Goal: Information Seeking & Learning: Learn about a topic

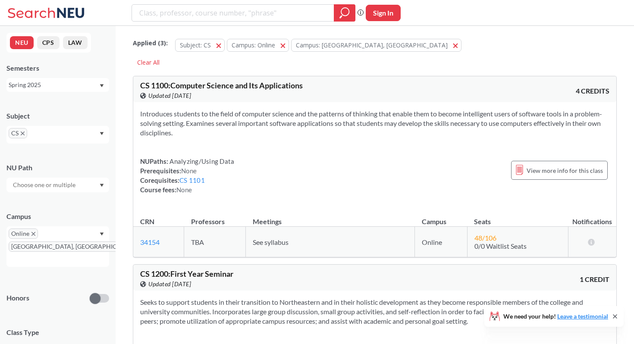
click at [70, 82] on div "Spring 2025" at bounding box center [54, 84] width 90 height 9
click at [53, 100] on div "Fall 2025" at bounding box center [59, 103] width 97 height 9
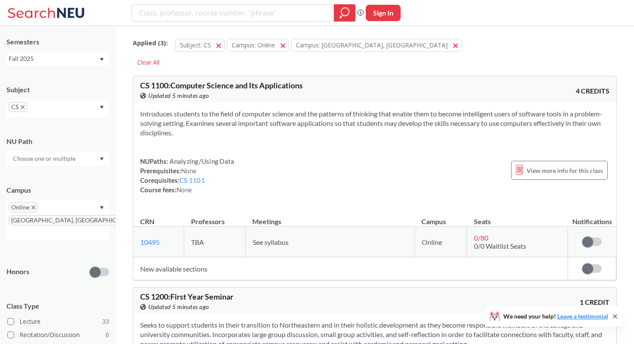
scroll to position [30, 0]
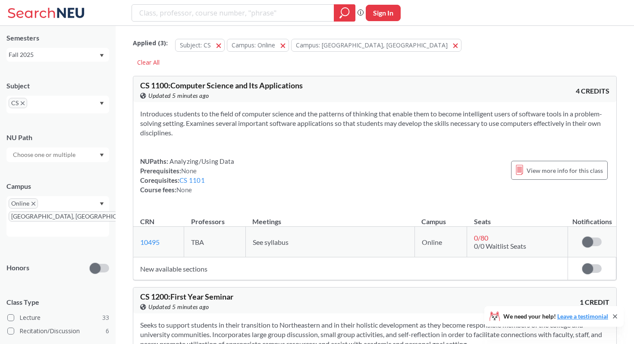
click at [34, 204] on icon "X to remove pill" at bounding box center [33, 204] width 4 height 4
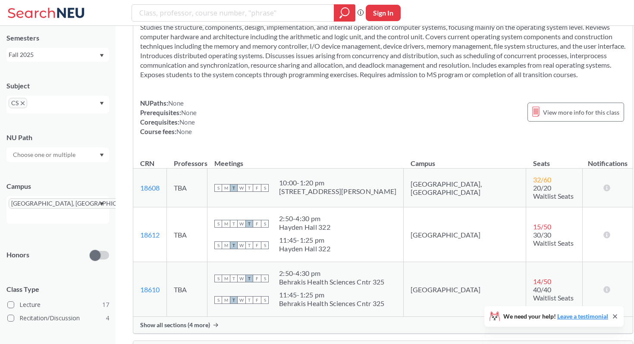
scroll to position [4567, 0]
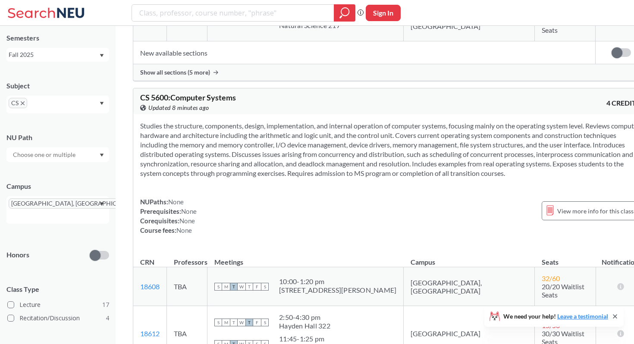
scroll to position [4339, 0]
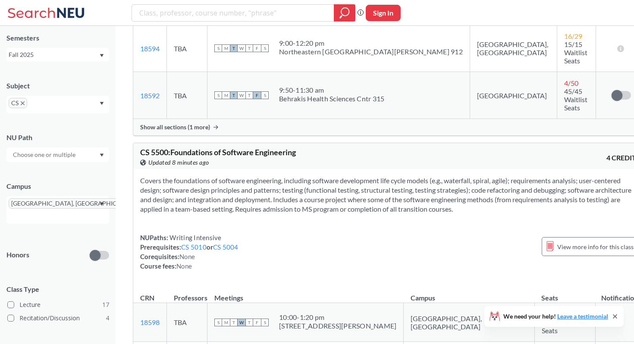
scroll to position [3936, 0]
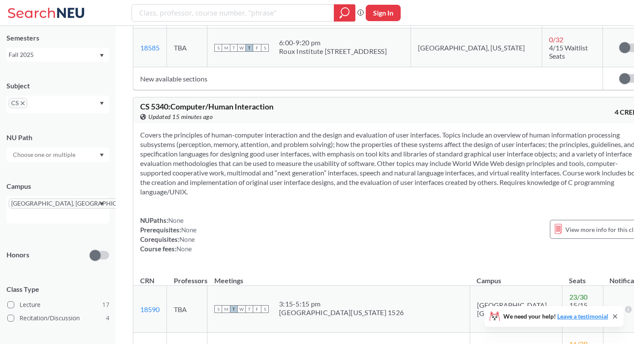
scroll to position [3632, 0]
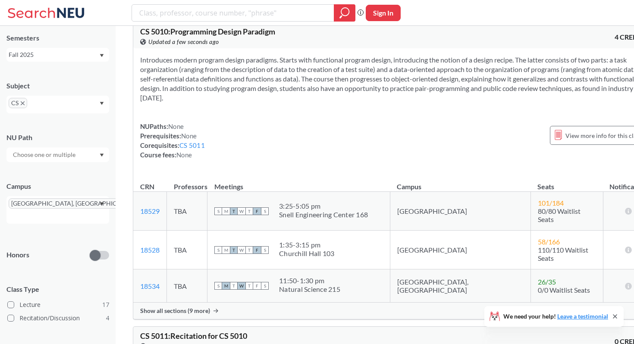
scroll to position [2133, 0]
